Goal: Task Accomplishment & Management: Use online tool/utility

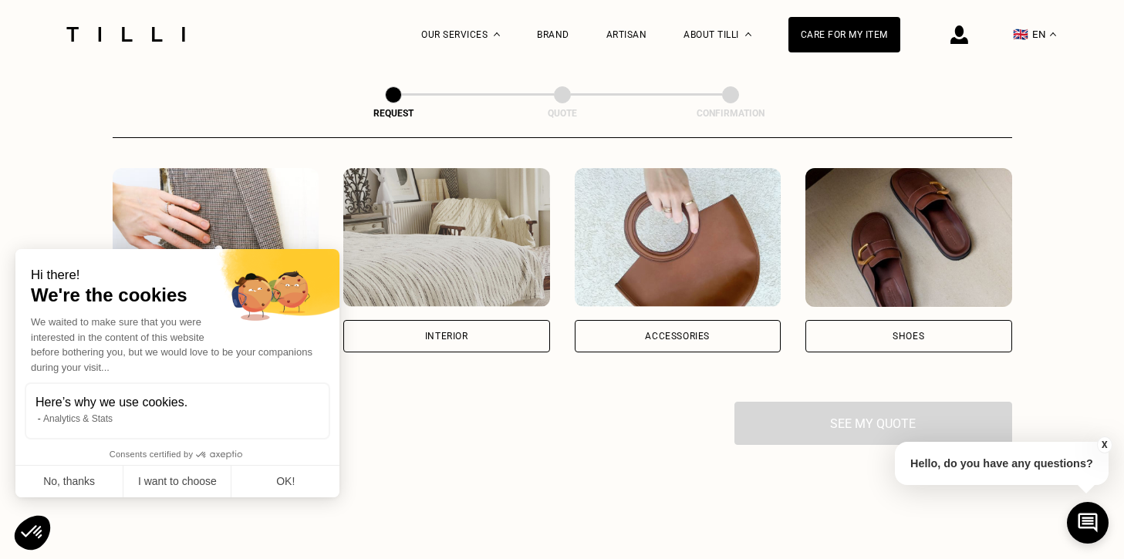
scroll to position [147, 0]
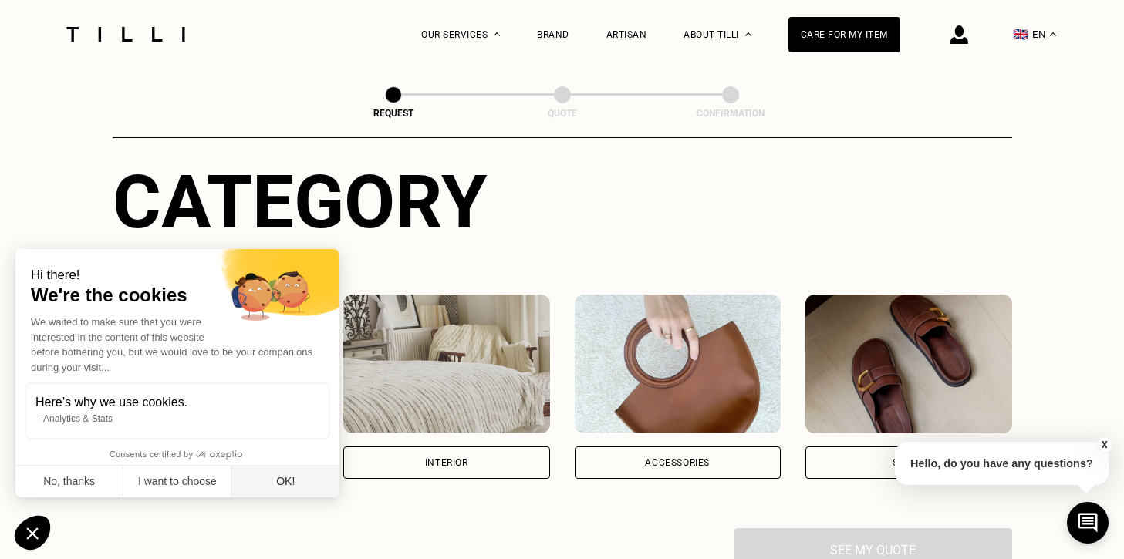
click at [286, 495] on button "OK!" at bounding box center [285, 482] width 108 height 32
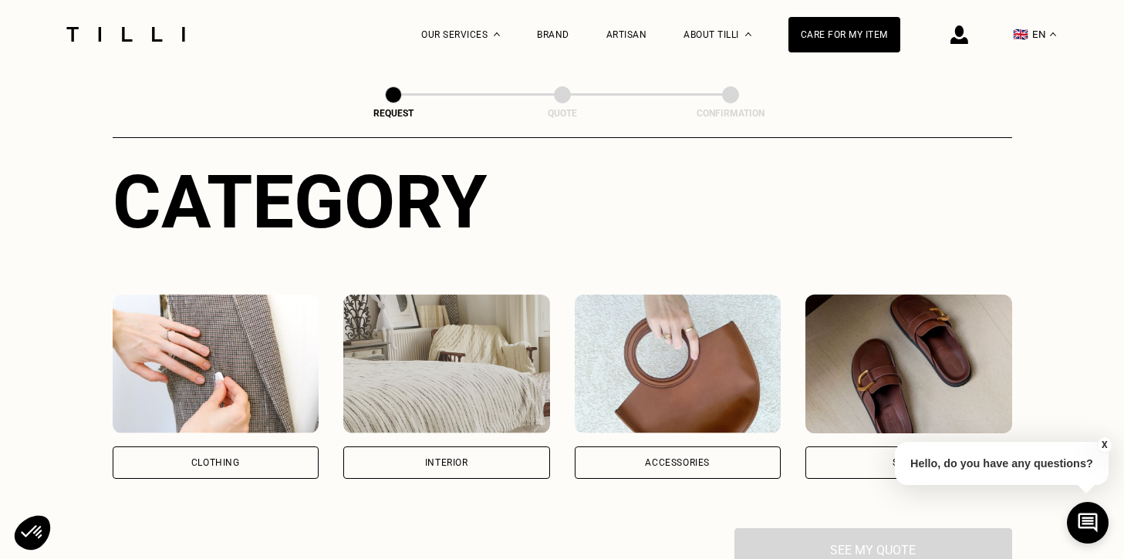
click at [238, 456] on div "Clothing" at bounding box center [216, 463] width 207 height 32
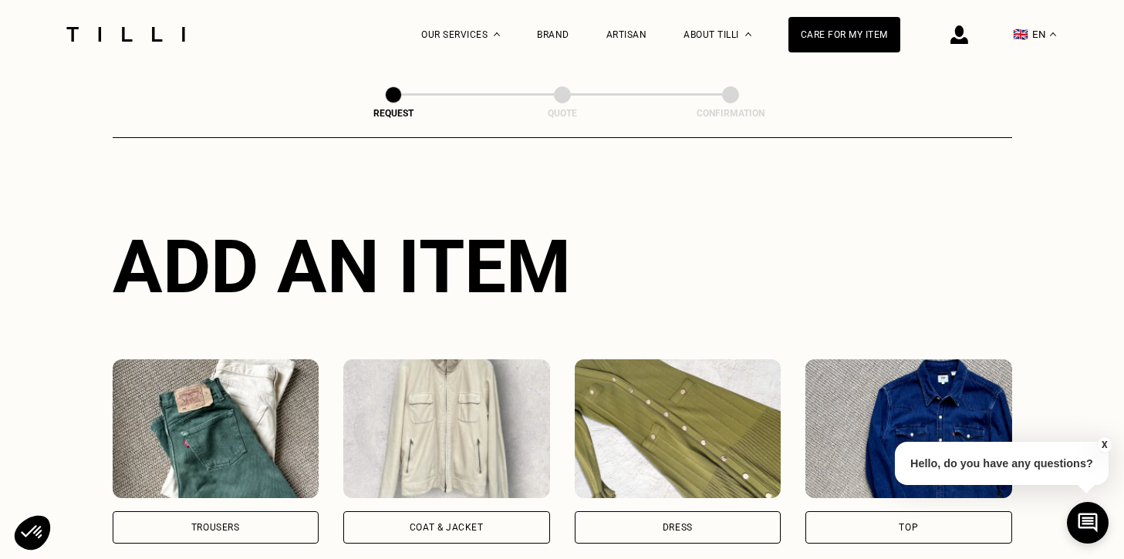
scroll to position [502, 0]
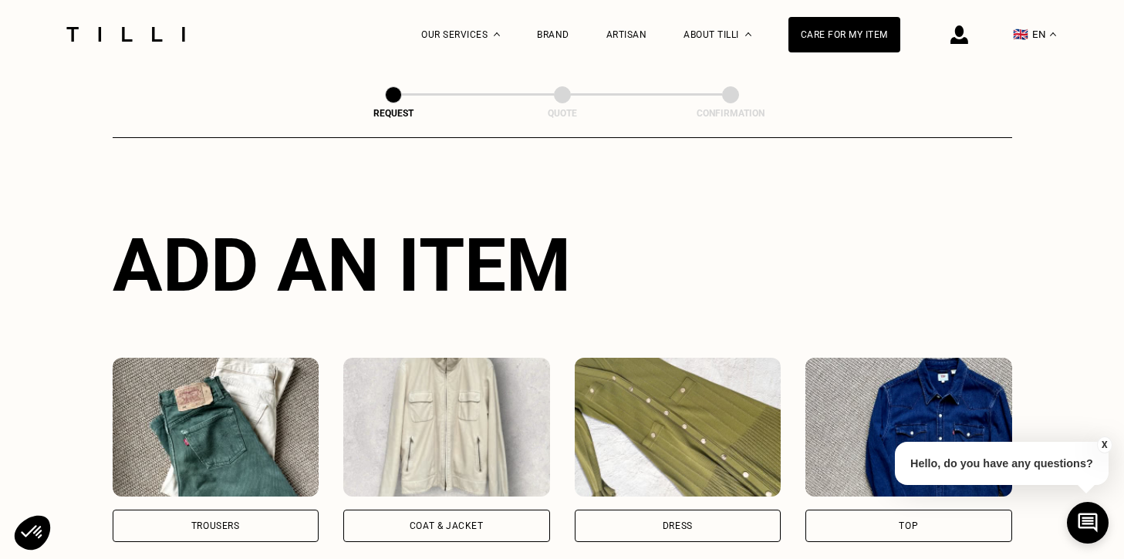
click at [1106, 444] on button "X" at bounding box center [1104, 445] width 15 height 17
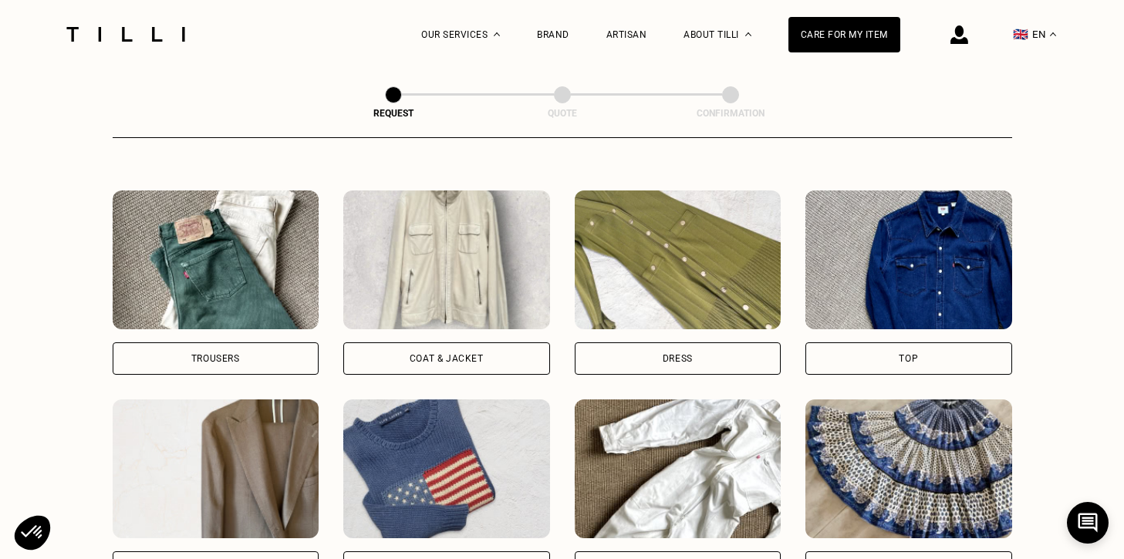
scroll to position [674, 0]
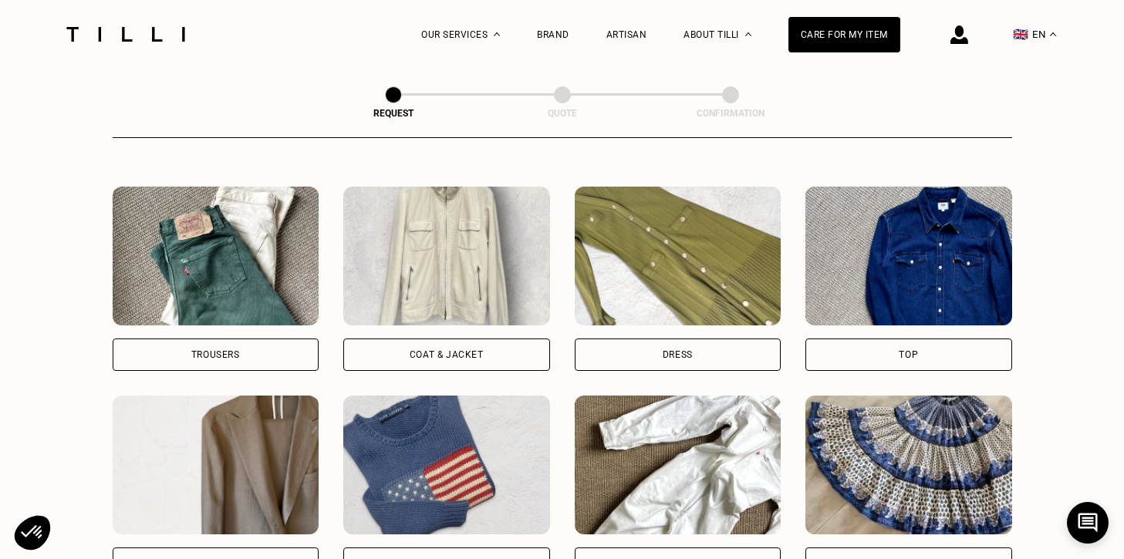
click at [693, 370] on div "Dress" at bounding box center [678, 355] width 207 height 32
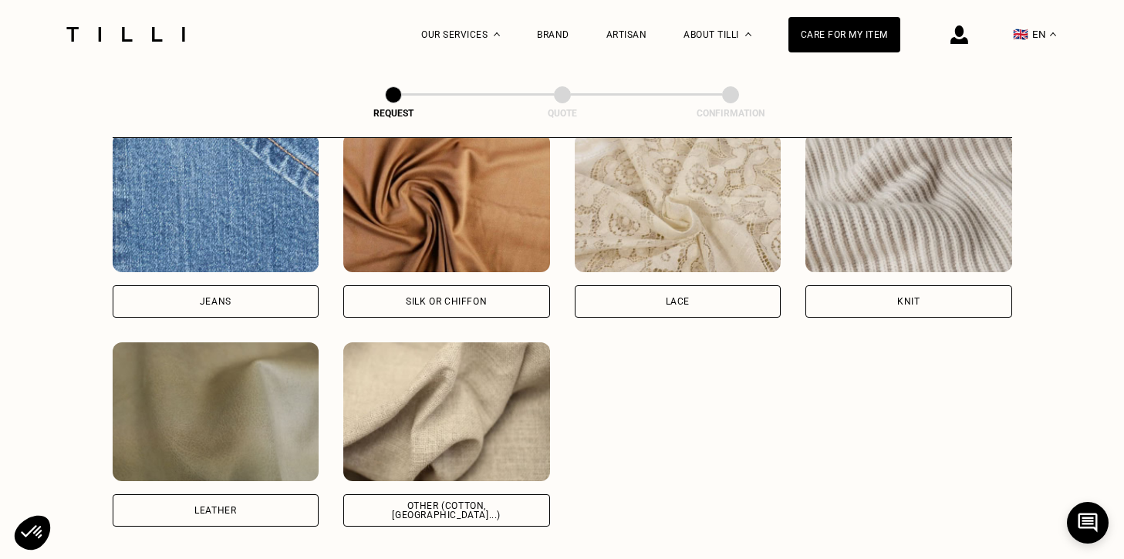
scroll to position [1661, 0]
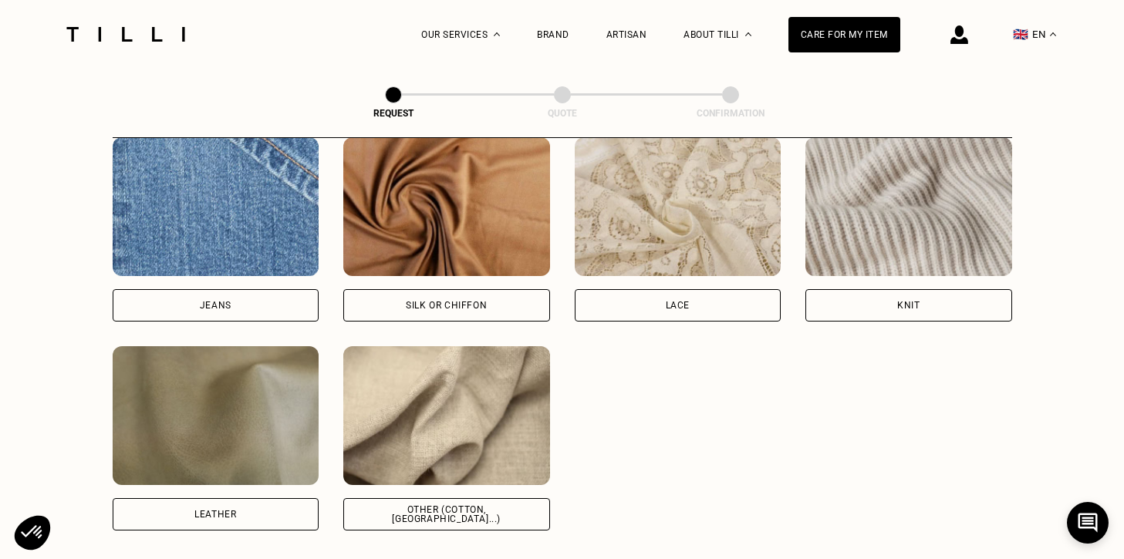
click at [437, 512] on div "Other (cotton, [GEOGRAPHIC_DATA]...)" at bounding box center [446, 514] width 181 height 19
select select "FR"
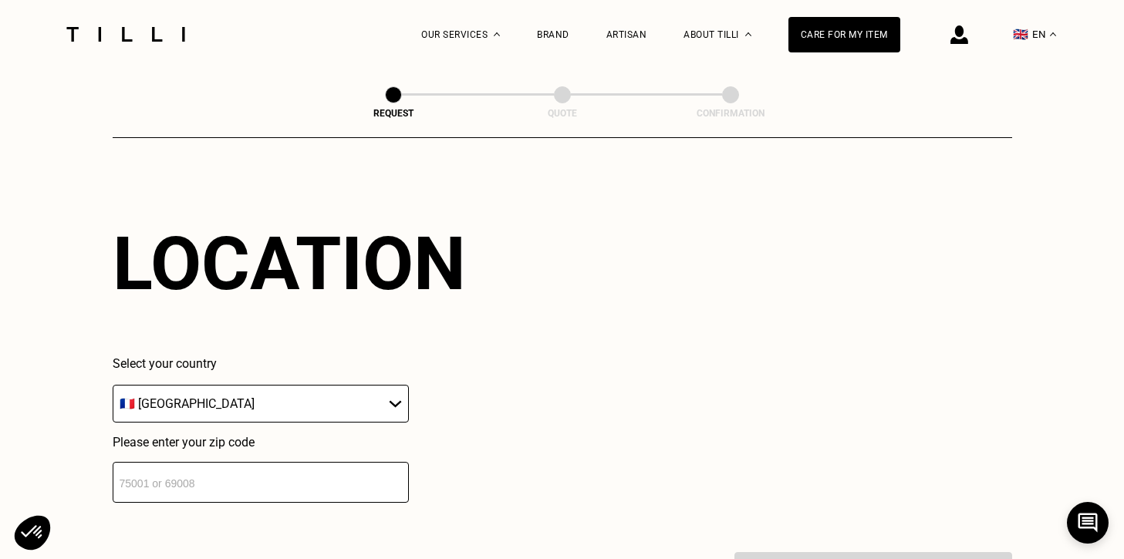
scroll to position [2178, 0]
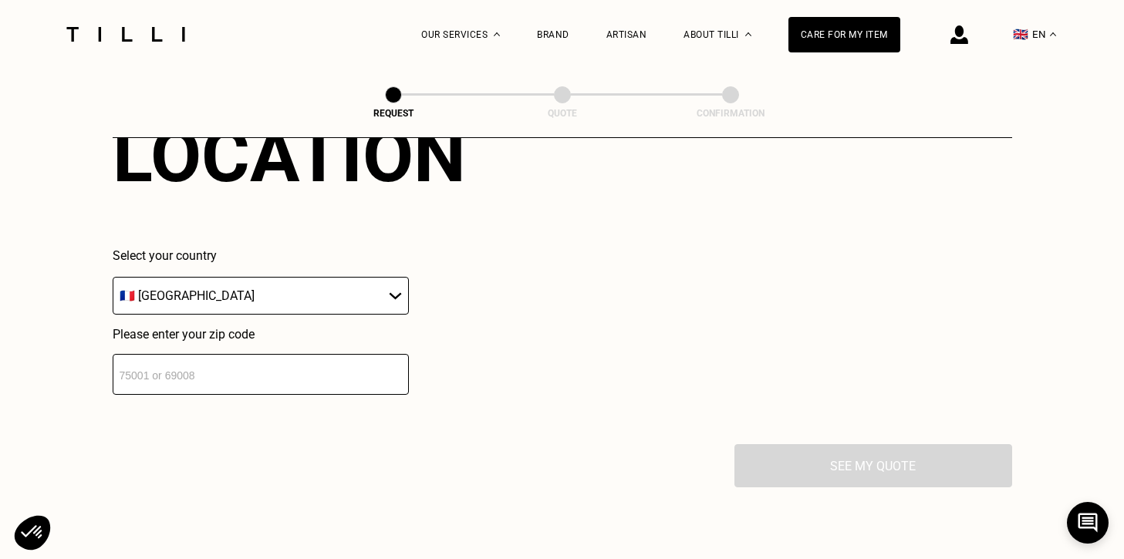
click at [269, 360] on input "number" at bounding box center [261, 374] width 296 height 41
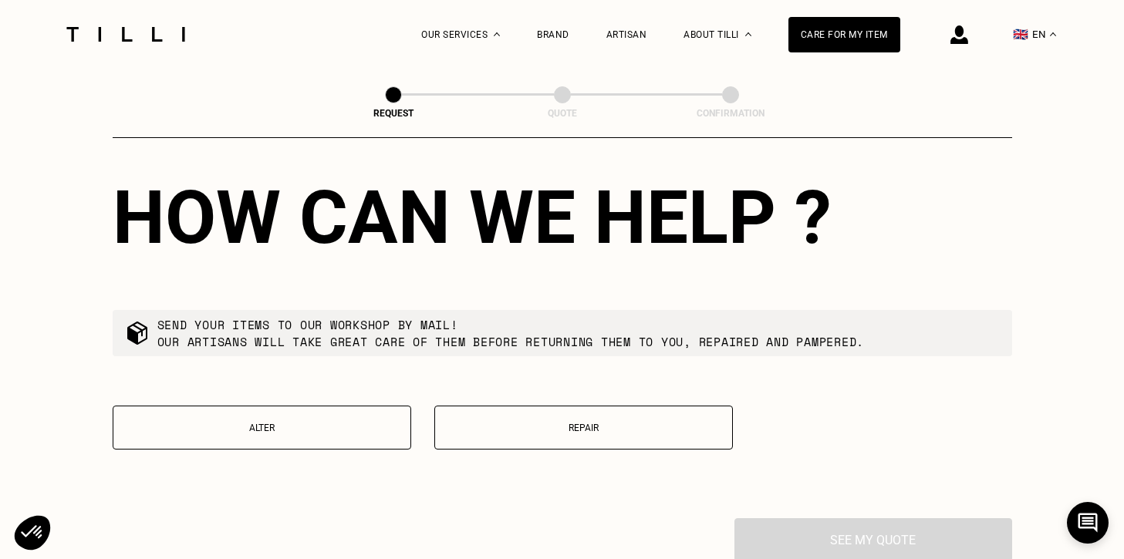
scroll to position [2541, 0]
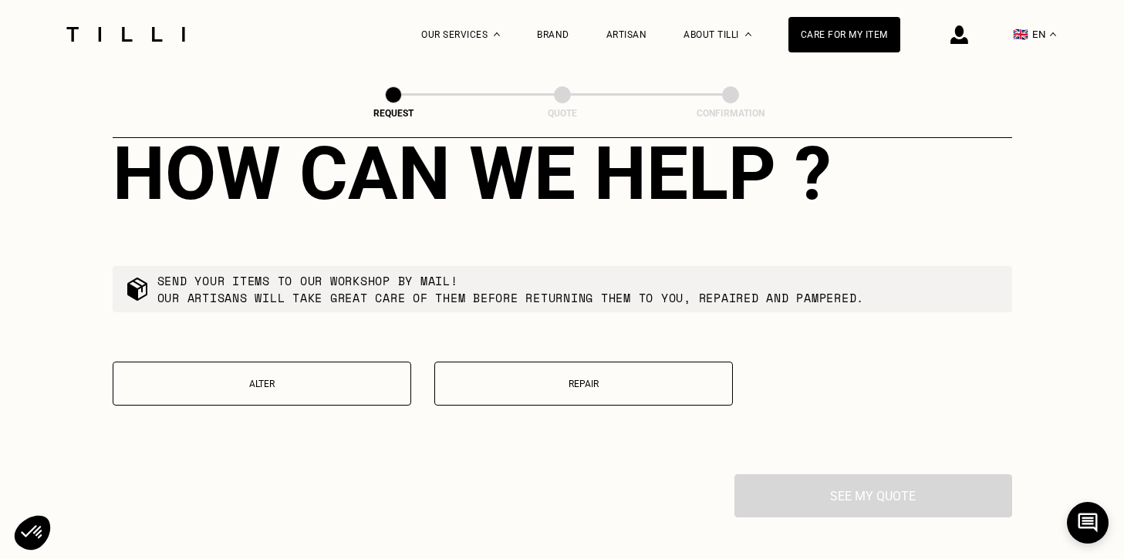
type input "06000"
click at [244, 385] on p "Alter" at bounding box center [262, 384] width 282 height 11
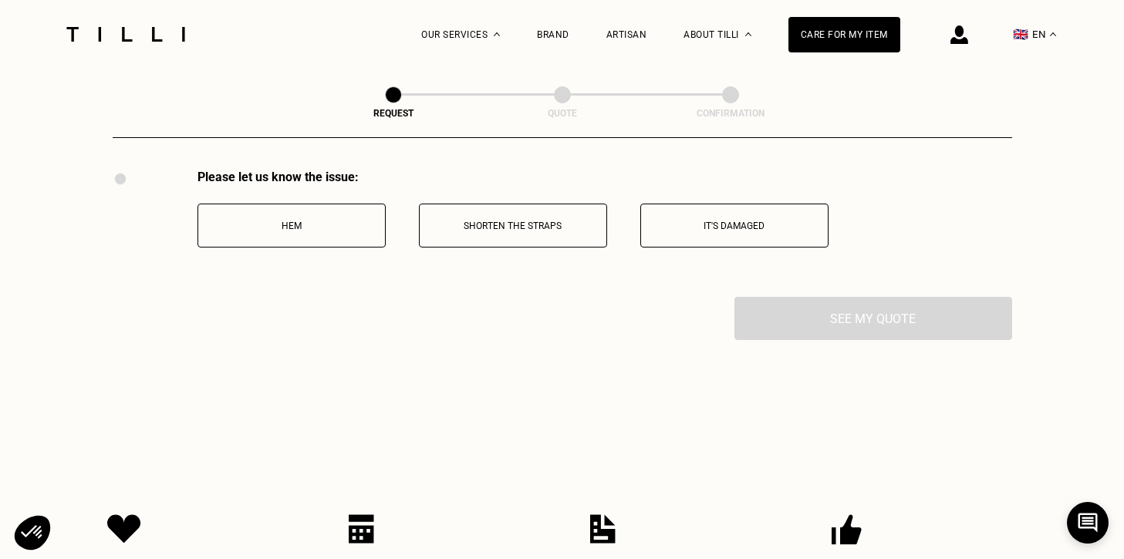
scroll to position [2846, 0]
click at [292, 242] on button "Hem" at bounding box center [292, 226] width 188 height 44
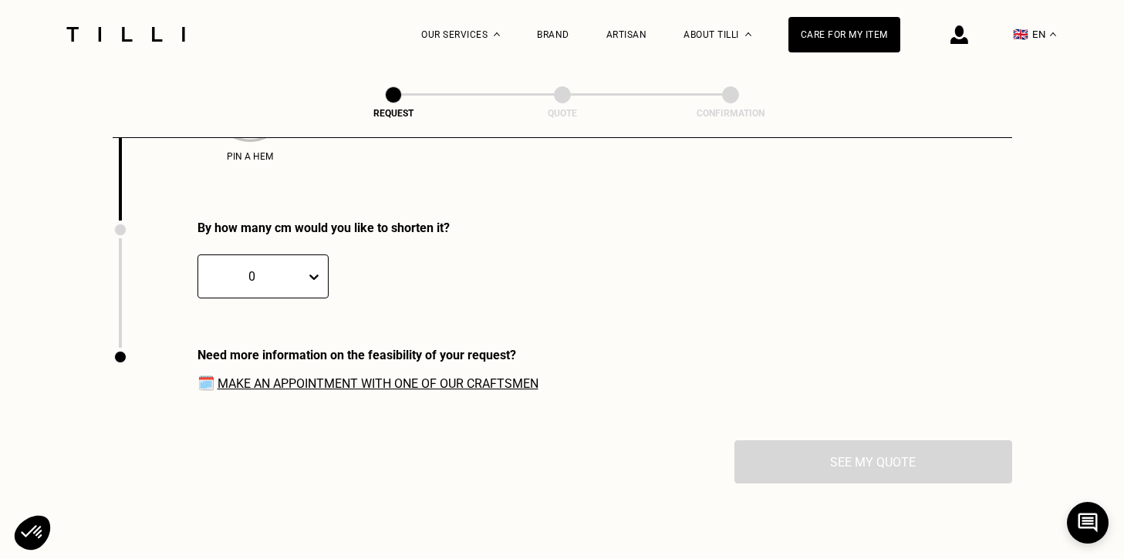
scroll to position [3113, 0]
click at [252, 288] on div "0" at bounding box center [251, 276] width 107 height 24
click at [221, 517] on div "20" at bounding box center [228, 518] width 61 height 29
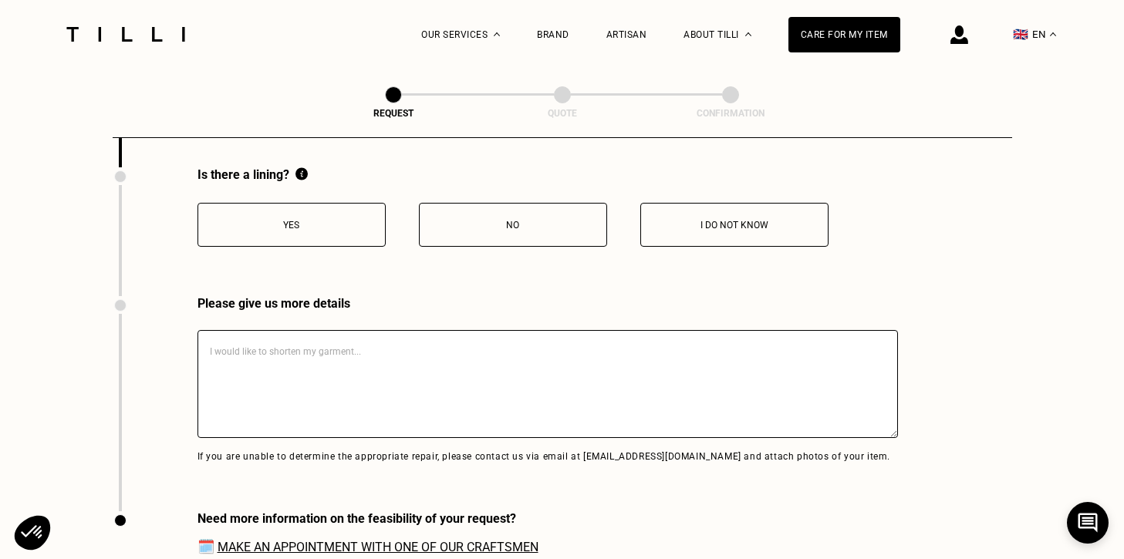
scroll to position [3293, 0]
click at [333, 229] on p "Yes" at bounding box center [291, 224] width 171 height 11
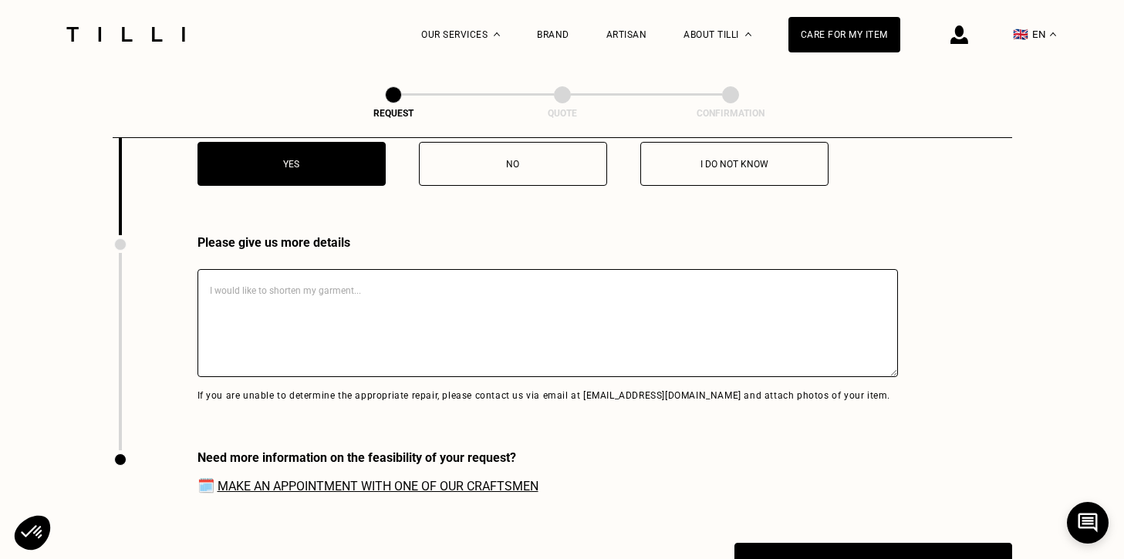
click at [231, 303] on textarea at bounding box center [548, 323] width 701 height 108
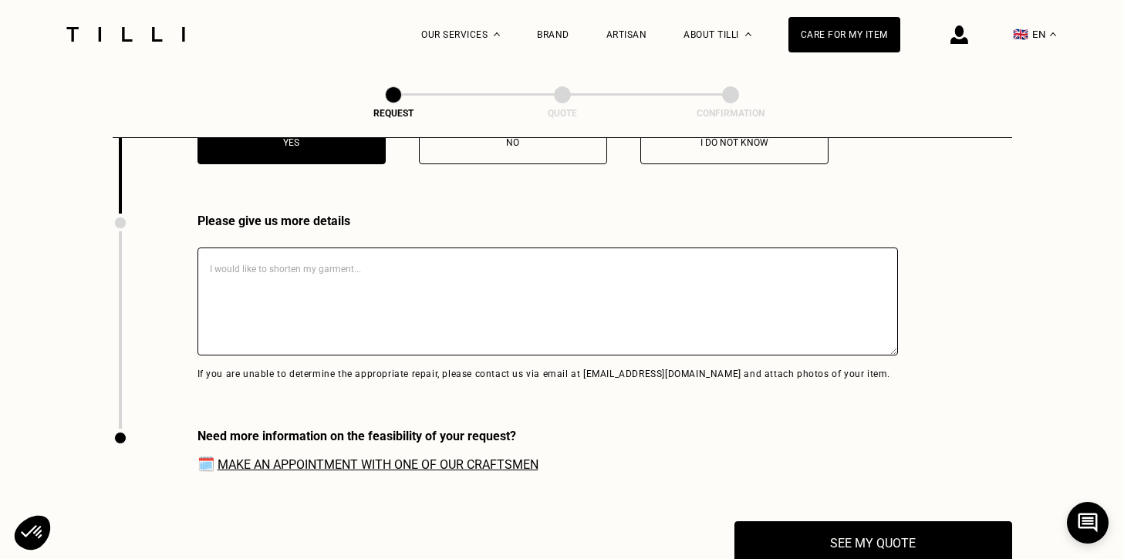
scroll to position [3377, 0]
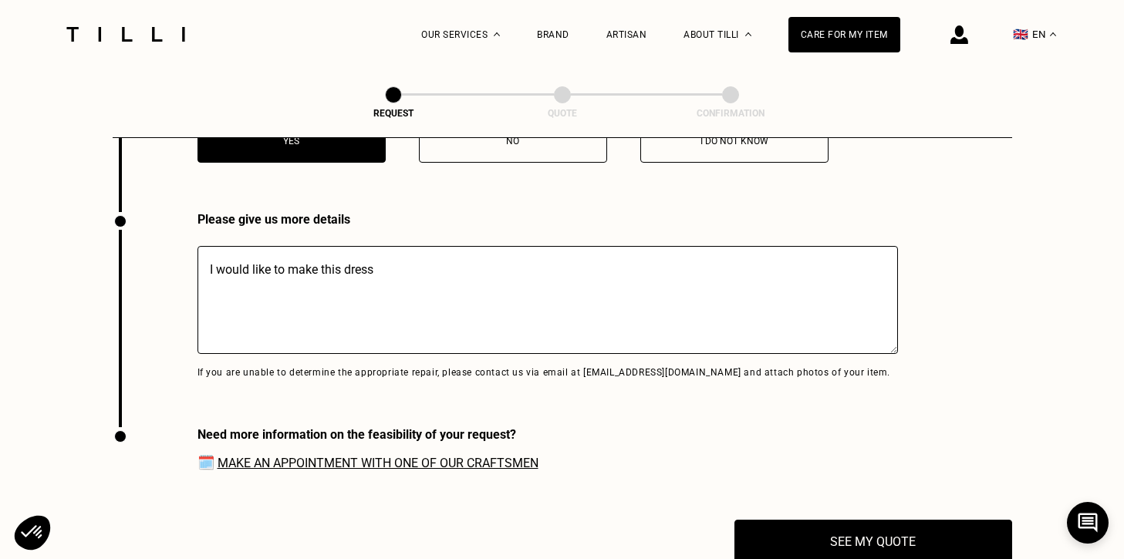
paste textarea "https://[DOMAIN_NAME]/fr/asos-design/asos-design-robe-longue-avec-epaule-torsad…"
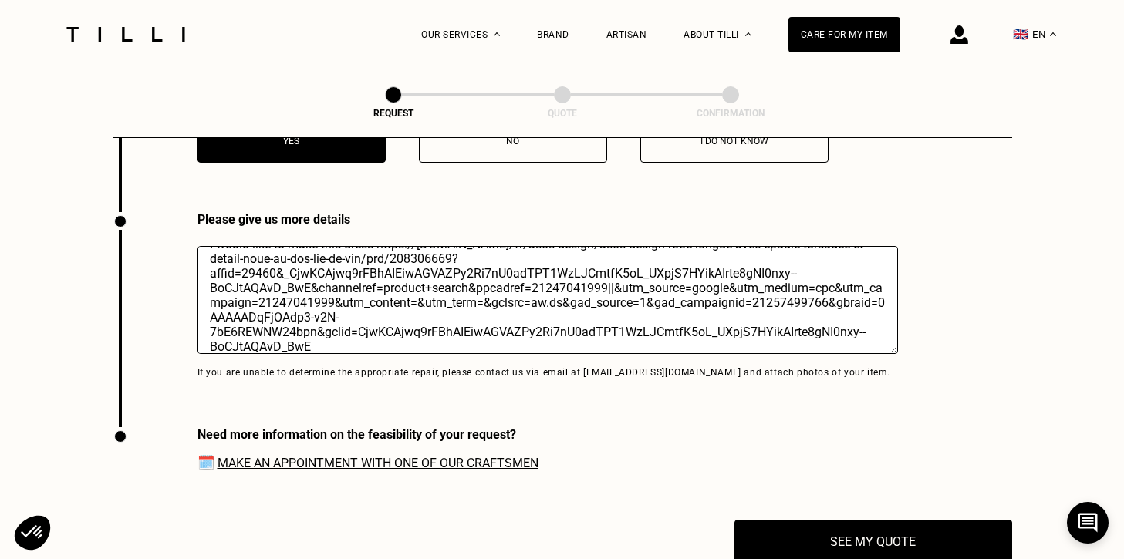
scroll to position [0, 0]
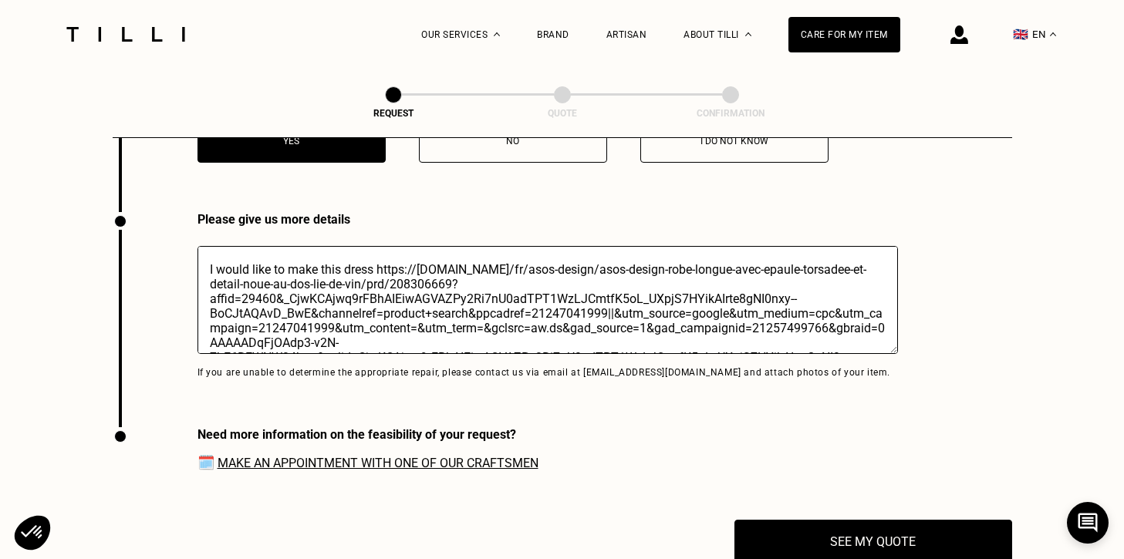
click at [377, 273] on textarea "I would like to make this dress https://[DOMAIN_NAME]/fr/asos-design/asos-desig…" at bounding box center [548, 300] width 701 height 108
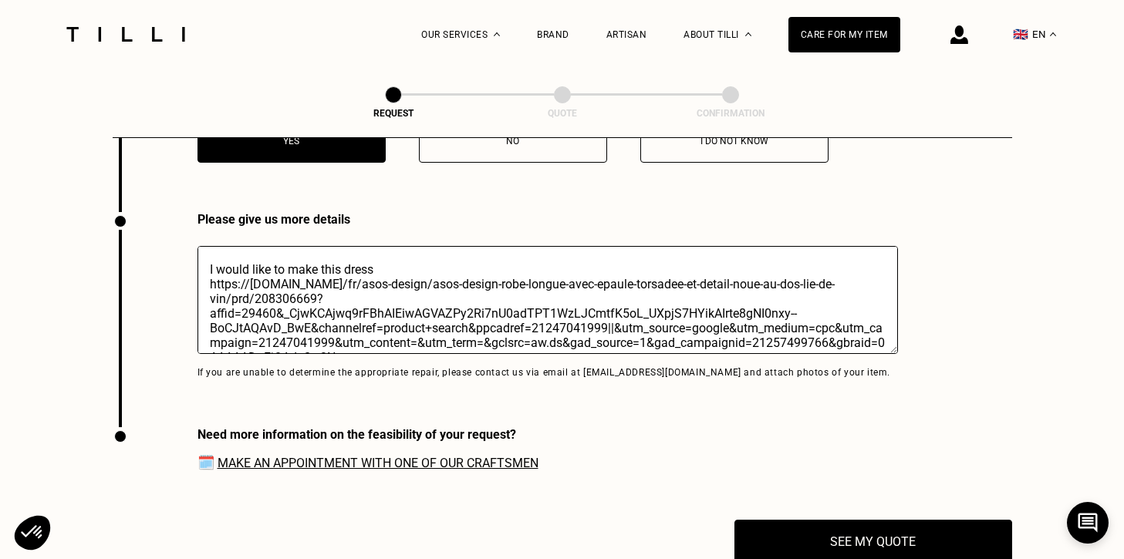
click at [415, 264] on textarea "I would like to make this dress https://[DOMAIN_NAME]/fr/asos-design/asos-desig…" at bounding box center [548, 300] width 701 height 108
click at [415, 265] on textarea "I would like to make this dress https://[DOMAIN_NAME]/fr/asos-design/asos-desig…" at bounding box center [548, 300] width 701 height 108
click at [409, 272] on textarea "I would like to make this dress https://[DOMAIN_NAME]/fr/asos-design/asos-desig…" at bounding box center [548, 300] width 701 height 108
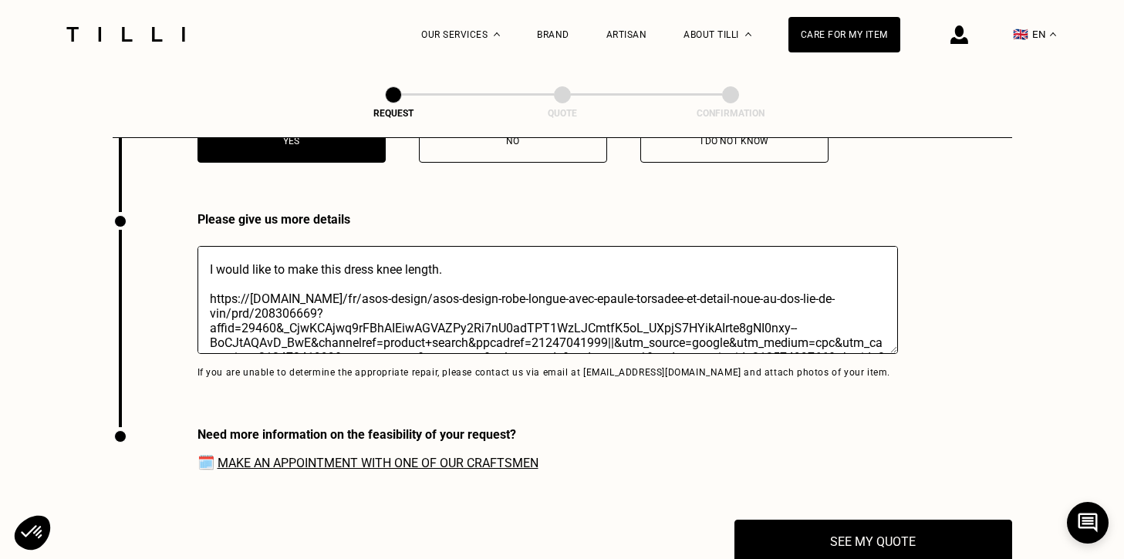
scroll to position [70, 0]
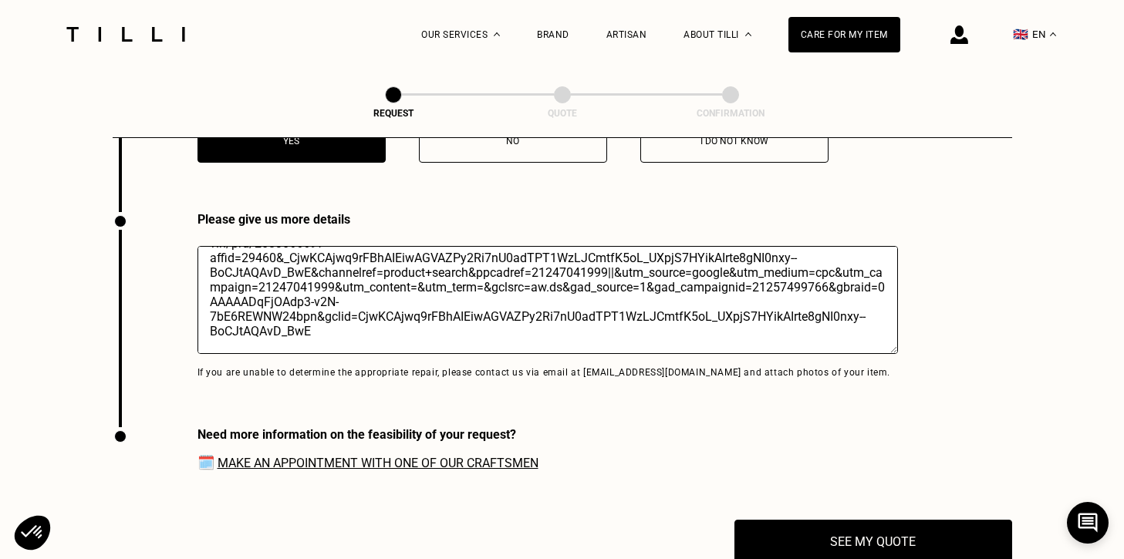
click at [424, 337] on textarea "I would like to make this dress knee length. https://[DOMAIN_NAME]/fr/asos-desi…" at bounding box center [548, 300] width 701 height 108
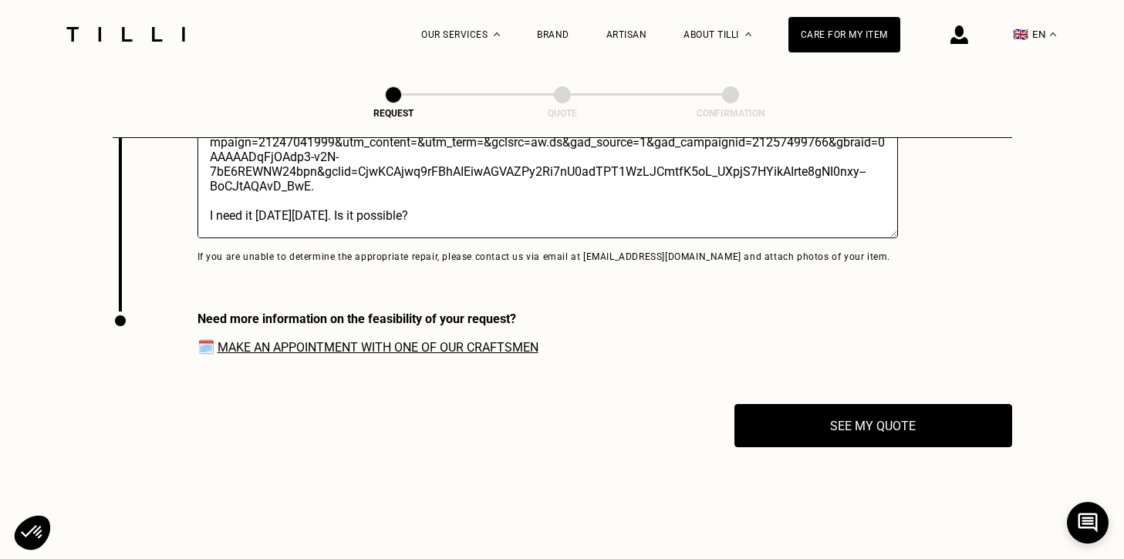
scroll to position [3518, 0]
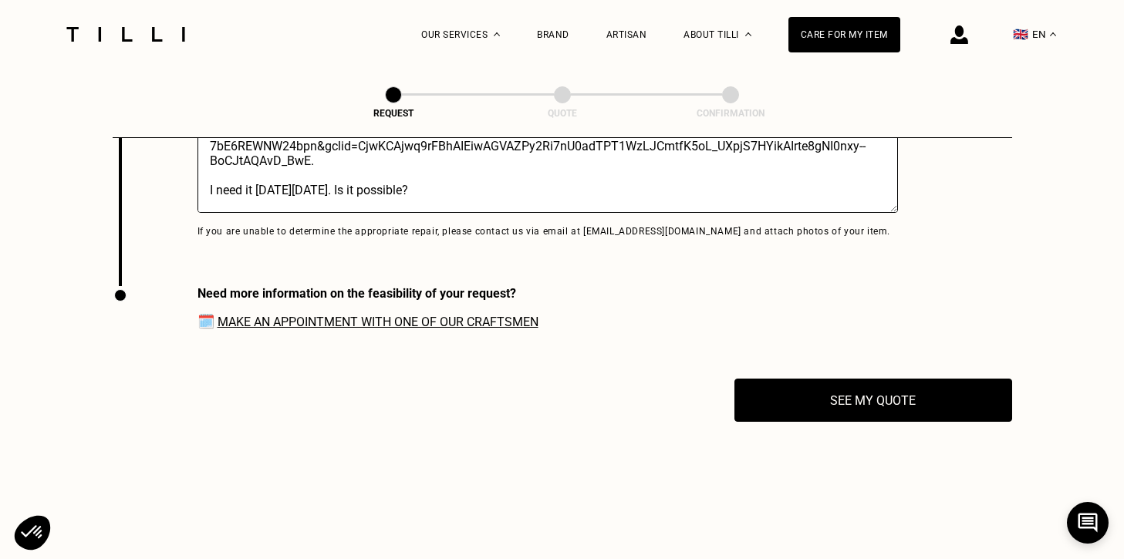
type textarea "I would like to make this dress knee length. https://[DOMAIN_NAME]/fr/asos-desi…"
click at [416, 325] on link "Make an appointment with one of our craftsmen" at bounding box center [378, 322] width 321 height 15
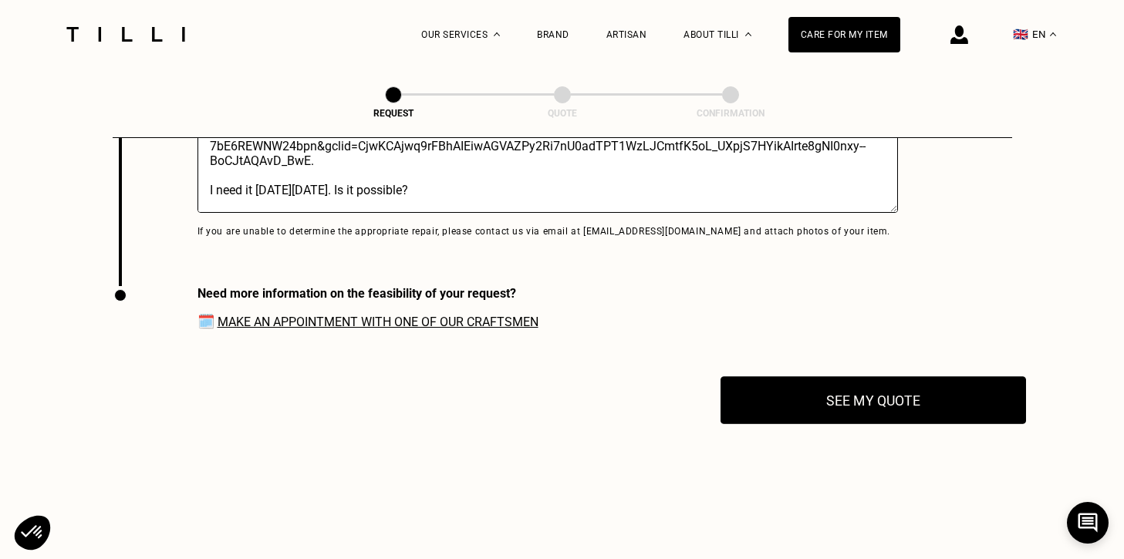
click at [858, 397] on button "See my quote" at bounding box center [874, 401] width 306 height 48
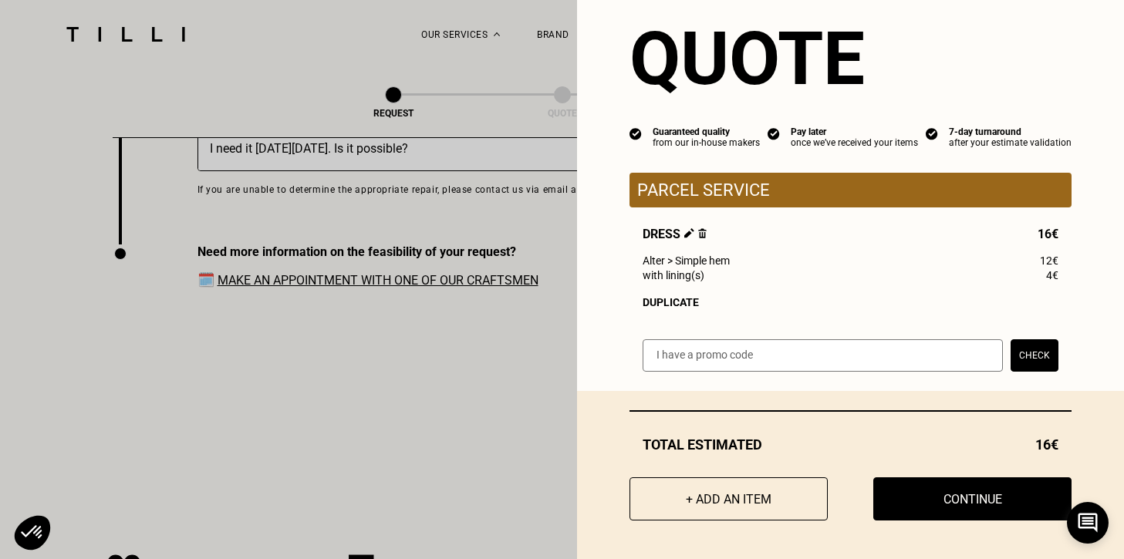
scroll to position [3592, 0]
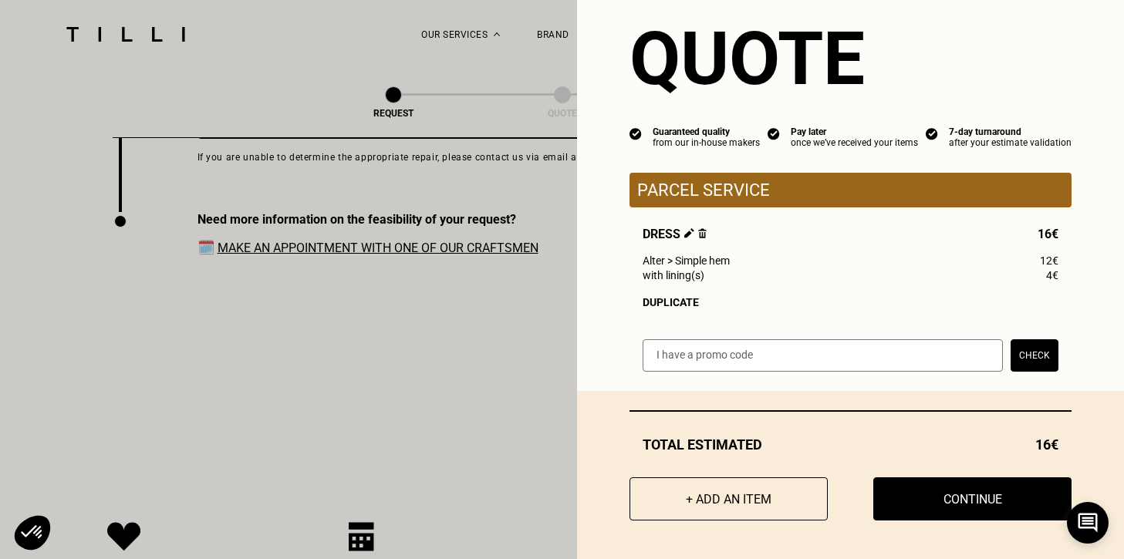
click at [951, 529] on div "Total estimated 16€ + Add an item Continue" at bounding box center [850, 475] width 547 height 168
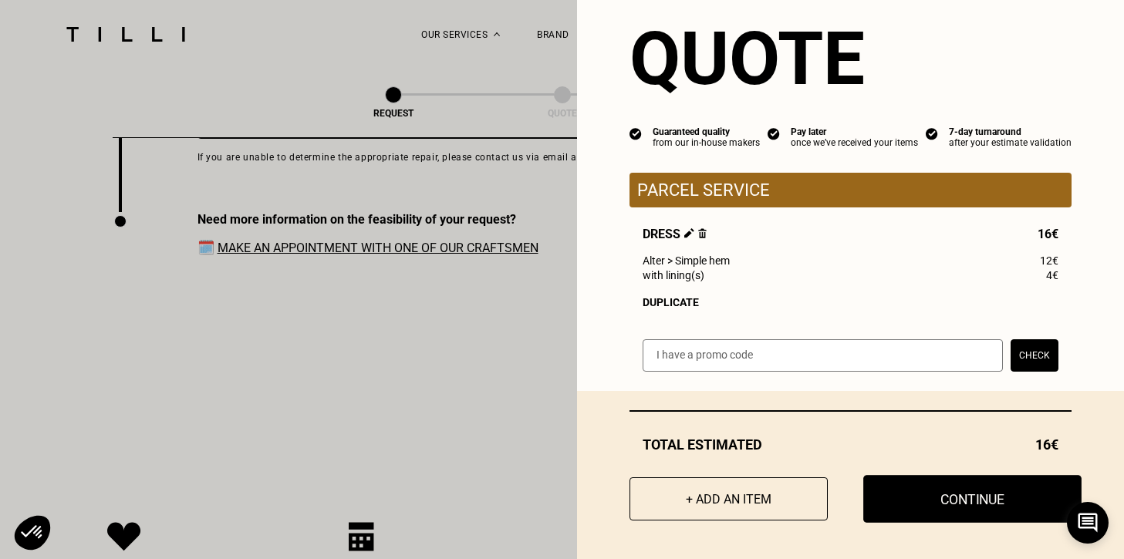
click at [952, 512] on button "Continue" at bounding box center [972, 499] width 218 height 48
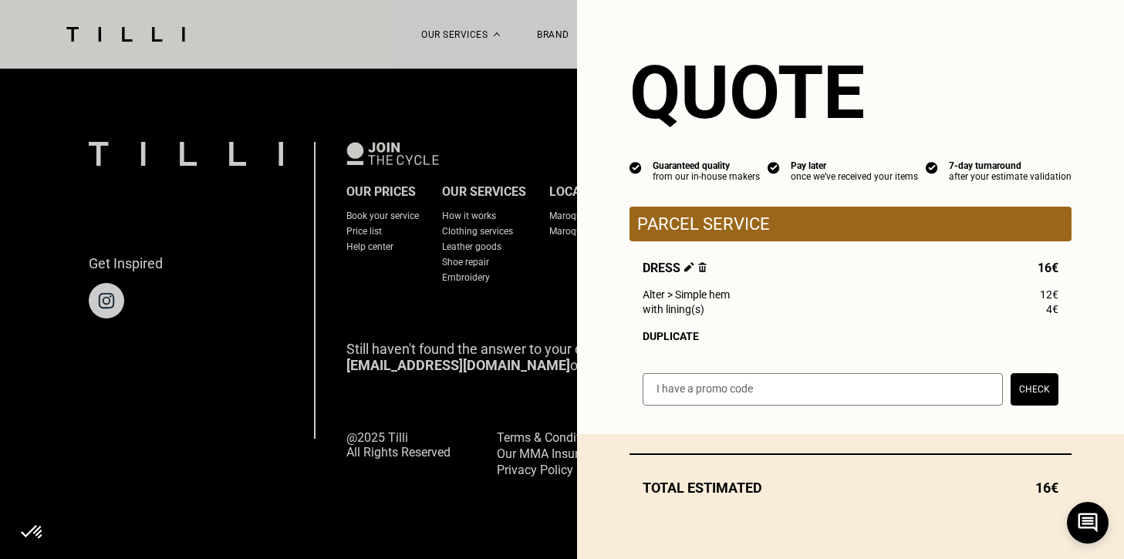
scroll to position [0, 0]
select select "FR"
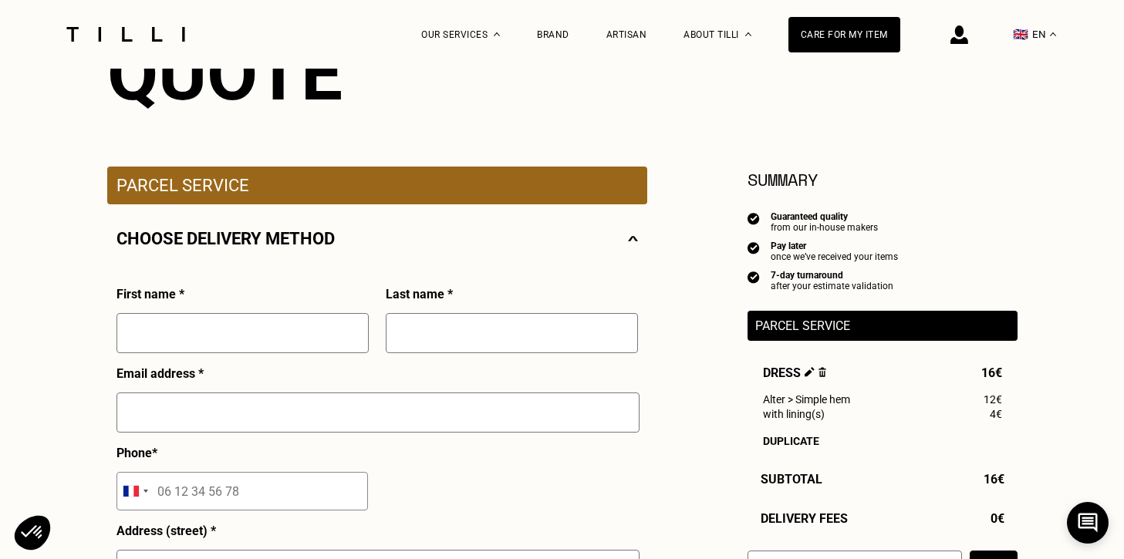
scroll to position [212, 0]
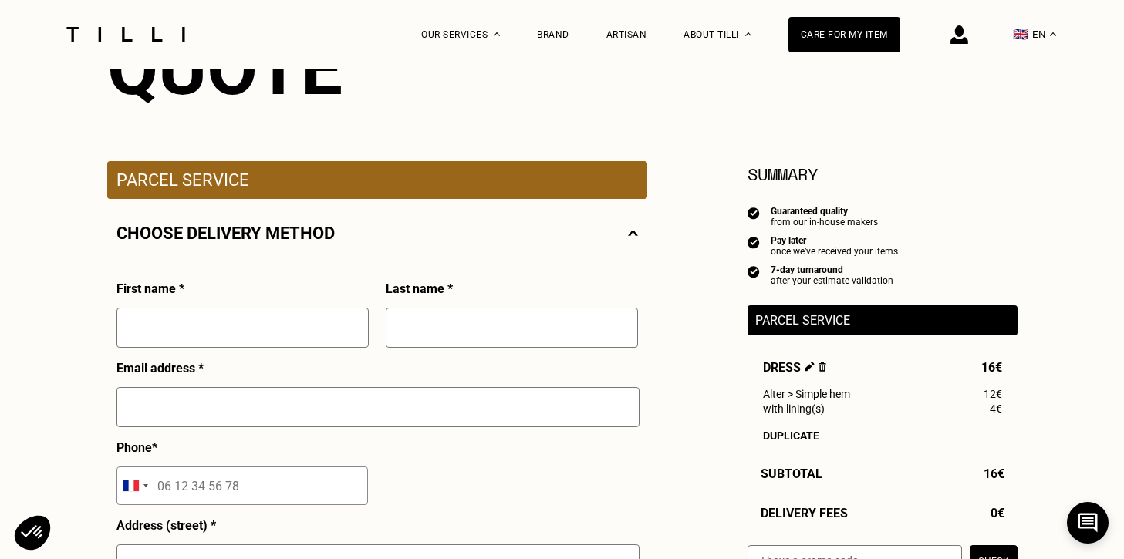
click at [147, 238] on p "Choose delivery method" at bounding box center [226, 233] width 218 height 19
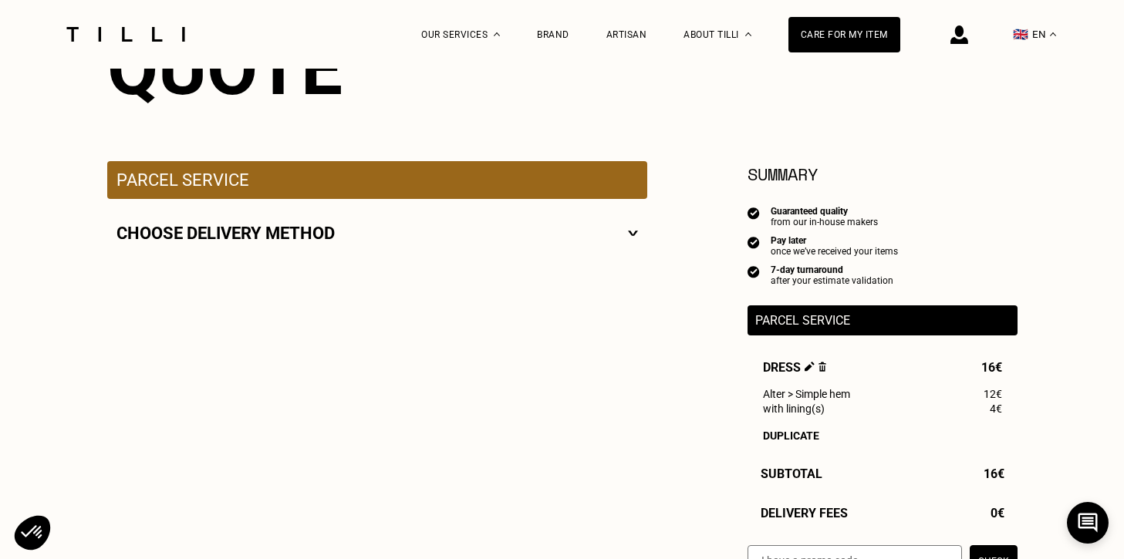
click at [153, 231] on p "Choose delivery method" at bounding box center [226, 233] width 218 height 19
select select "FR"
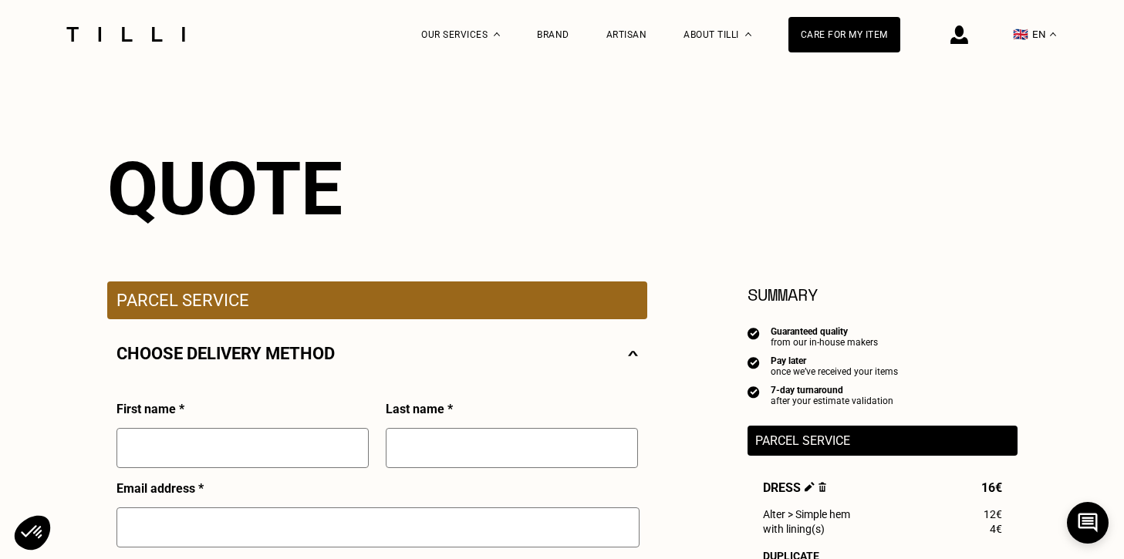
scroll to position [0, 0]
